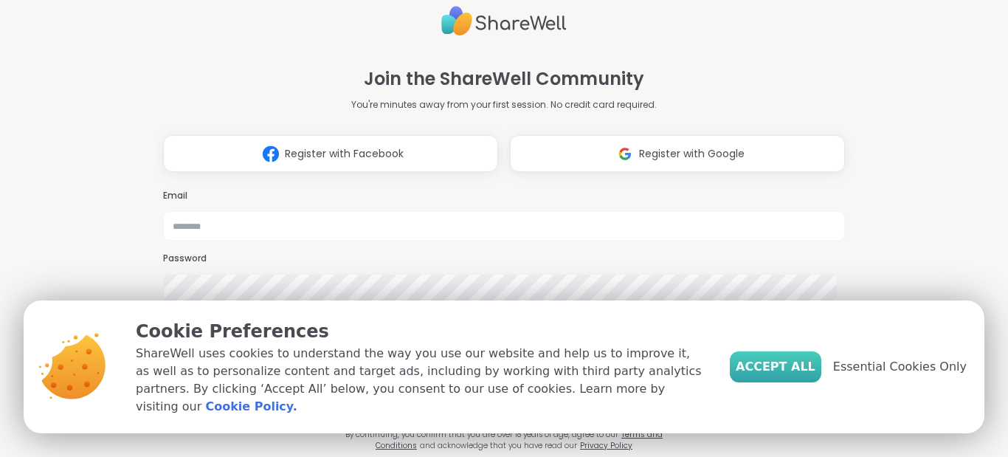
click at [769, 366] on span "Accept All" at bounding box center [775, 367] width 80 height 18
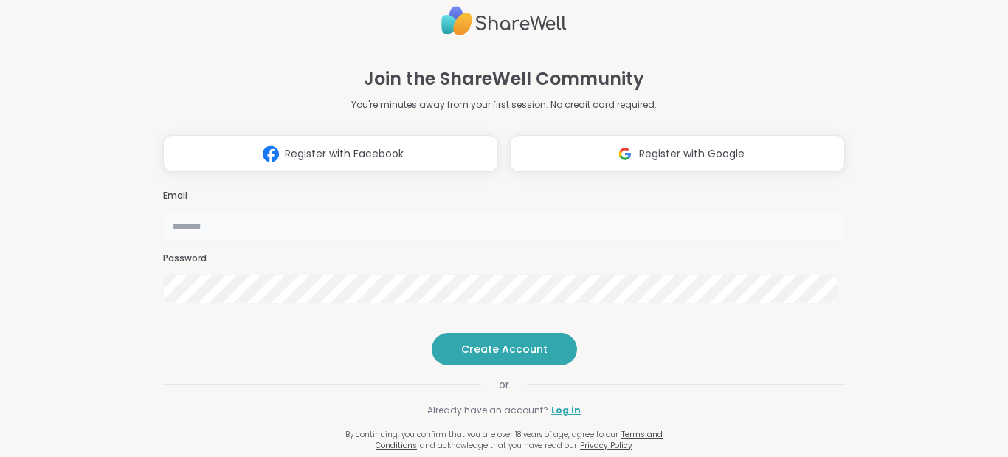
click at [449, 211] on input "email" at bounding box center [504, 226] width 682 height 30
type input "**********"
click at [496, 356] on span "Create Account" at bounding box center [504, 349] width 86 height 15
